Goal: Task Accomplishment & Management: Use online tool/utility

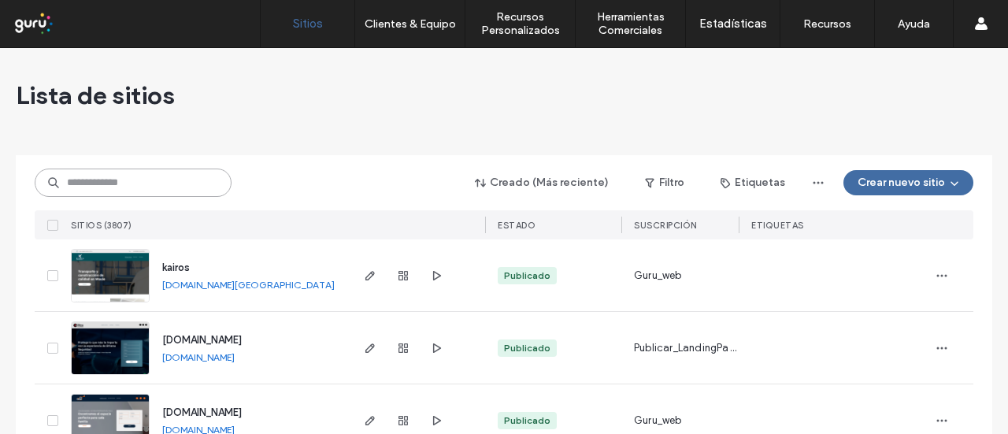
click at [135, 176] on input at bounding box center [133, 182] width 197 height 28
paste input "**********"
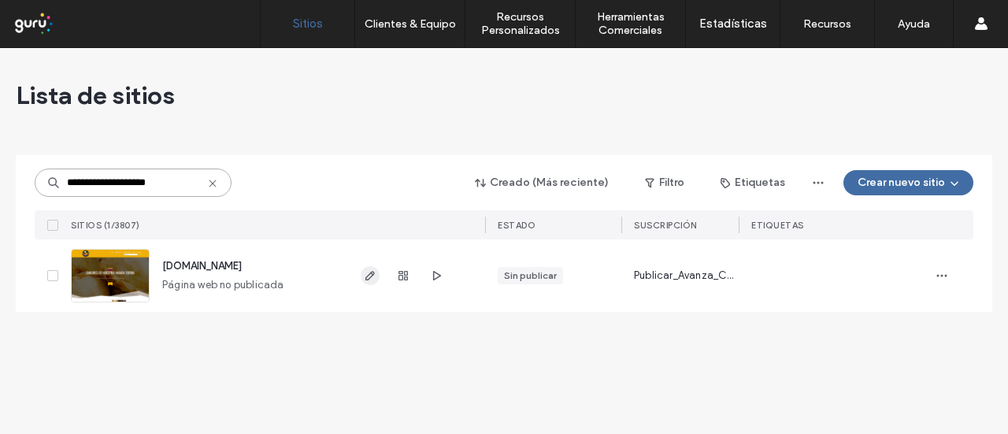
type input "**********"
click at [365, 276] on icon "button" at bounding box center [370, 275] width 13 height 13
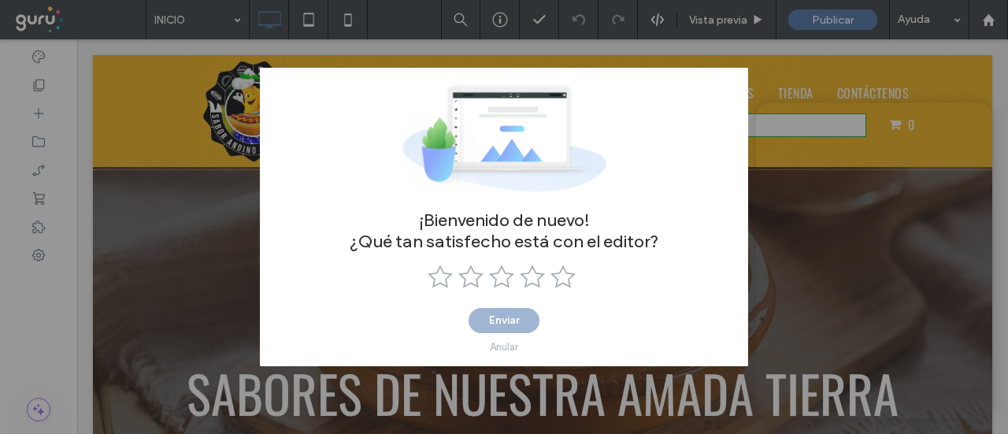
click at [727, 99] on div at bounding box center [504, 139] width 488 height 142
click at [501, 329] on div "Enviar Anular" at bounding box center [503, 334] width 71 height 53
click at [500, 343] on div "Anular" at bounding box center [504, 347] width 28 height 12
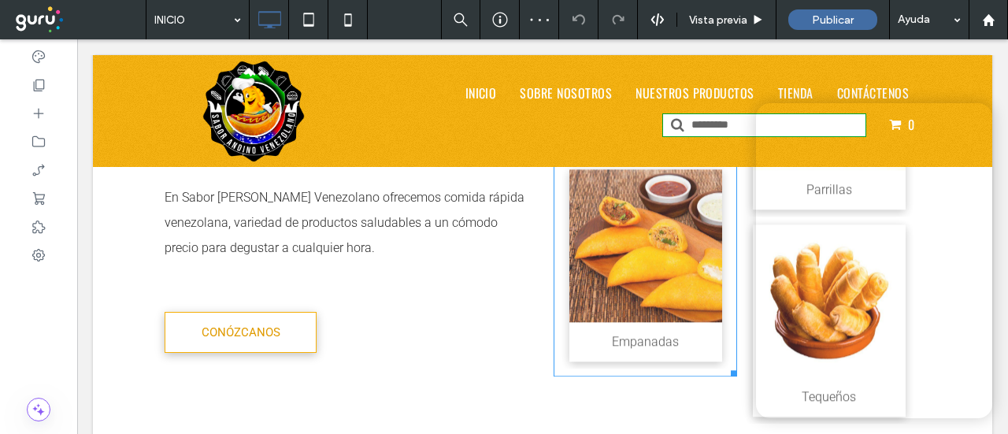
scroll to position [1181, 0]
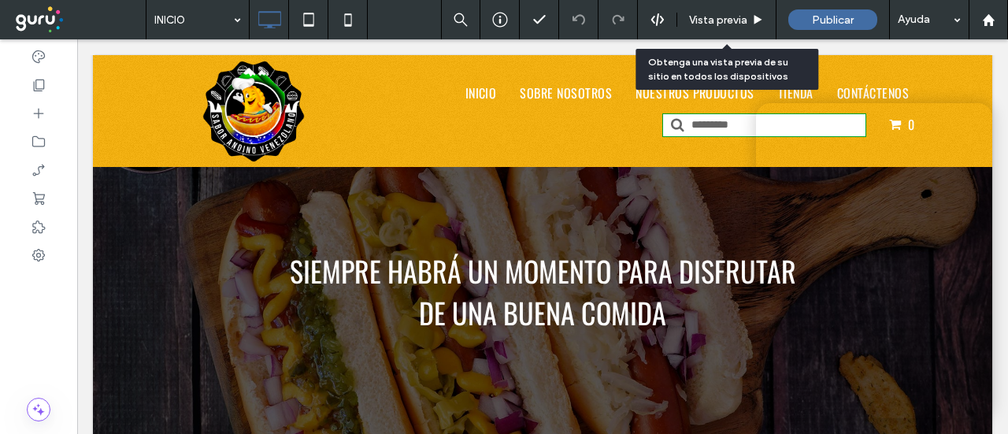
click at [748, 20] on div "Vista previa" at bounding box center [726, 19] width 98 height 13
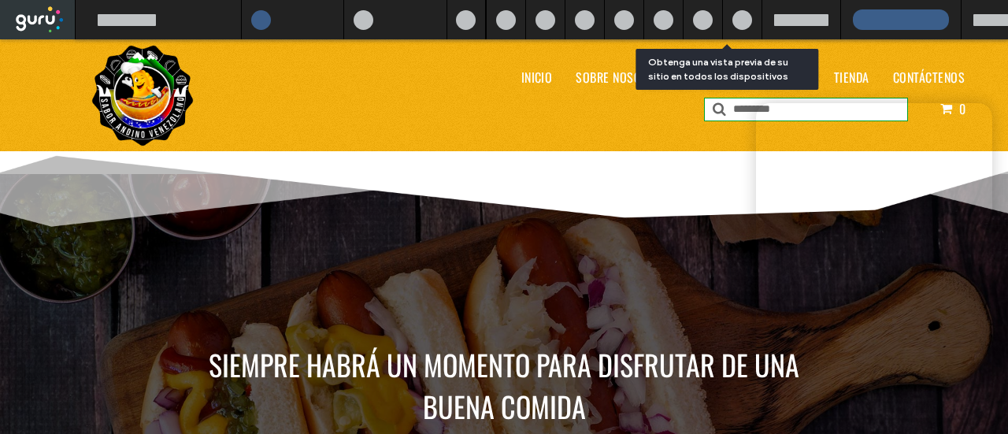
scroll to position [1189, 0]
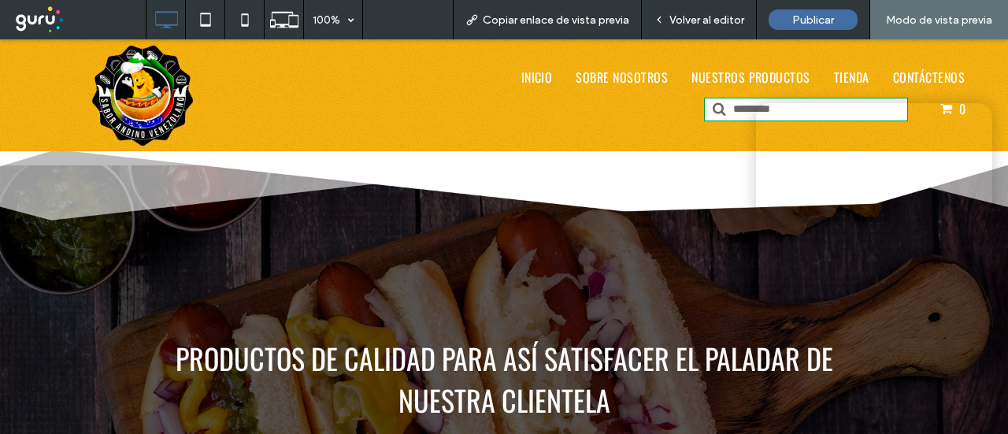
click at [579, 28] on div "Copiar enlace de vista previa" at bounding box center [547, 19] width 189 height 39
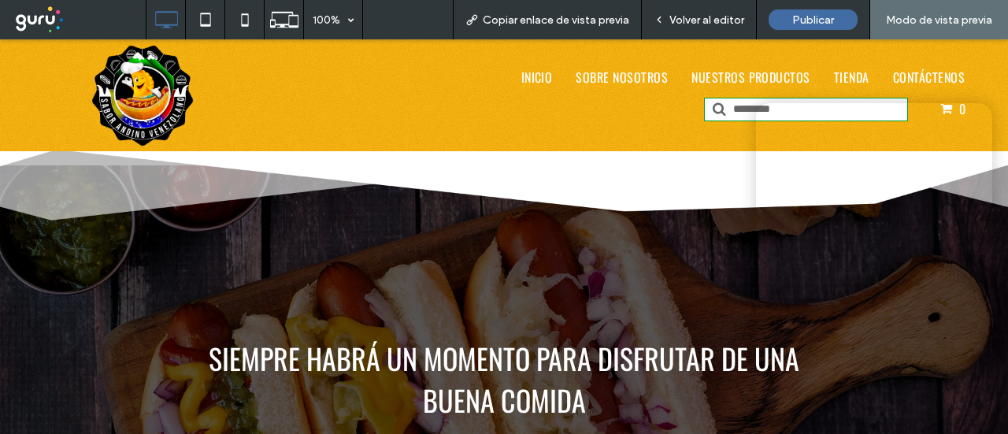
click at [561, 21] on span "Copiar enlace de vista previa" at bounding box center [556, 19] width 146 height 13
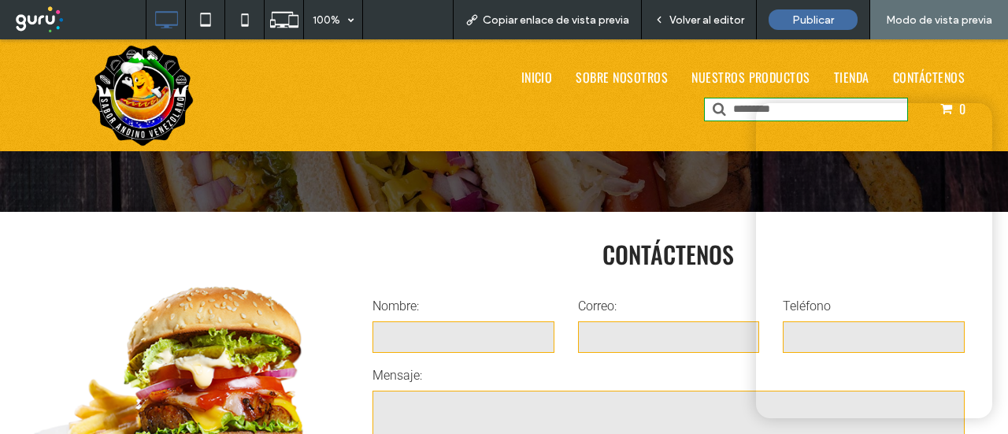
scroll to position [1425, 0]
